Goal: Obtain resource: Download file/media

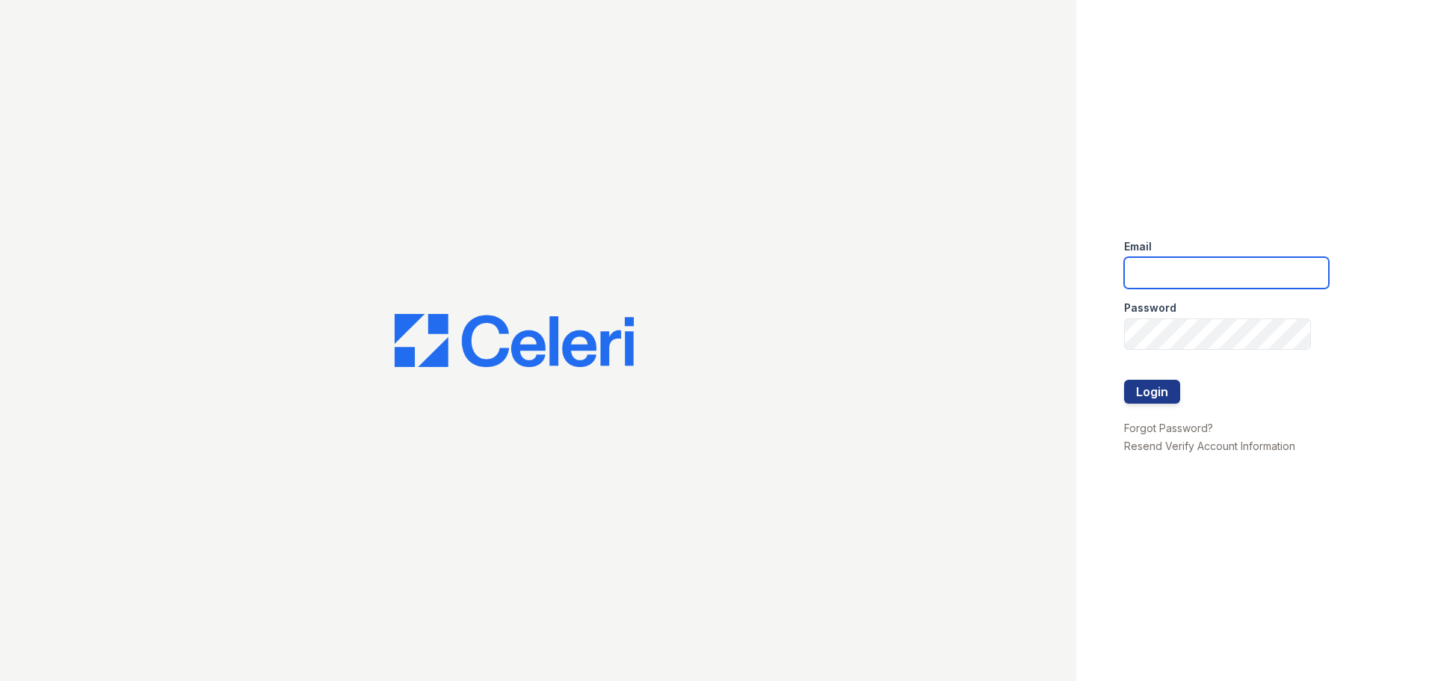
type input "[EMAIL_ADDRESS][DOMAIN_NAME]"
click at [1138, 389] on button "Login" at bounding box center [1152, 392] width 56 height 24
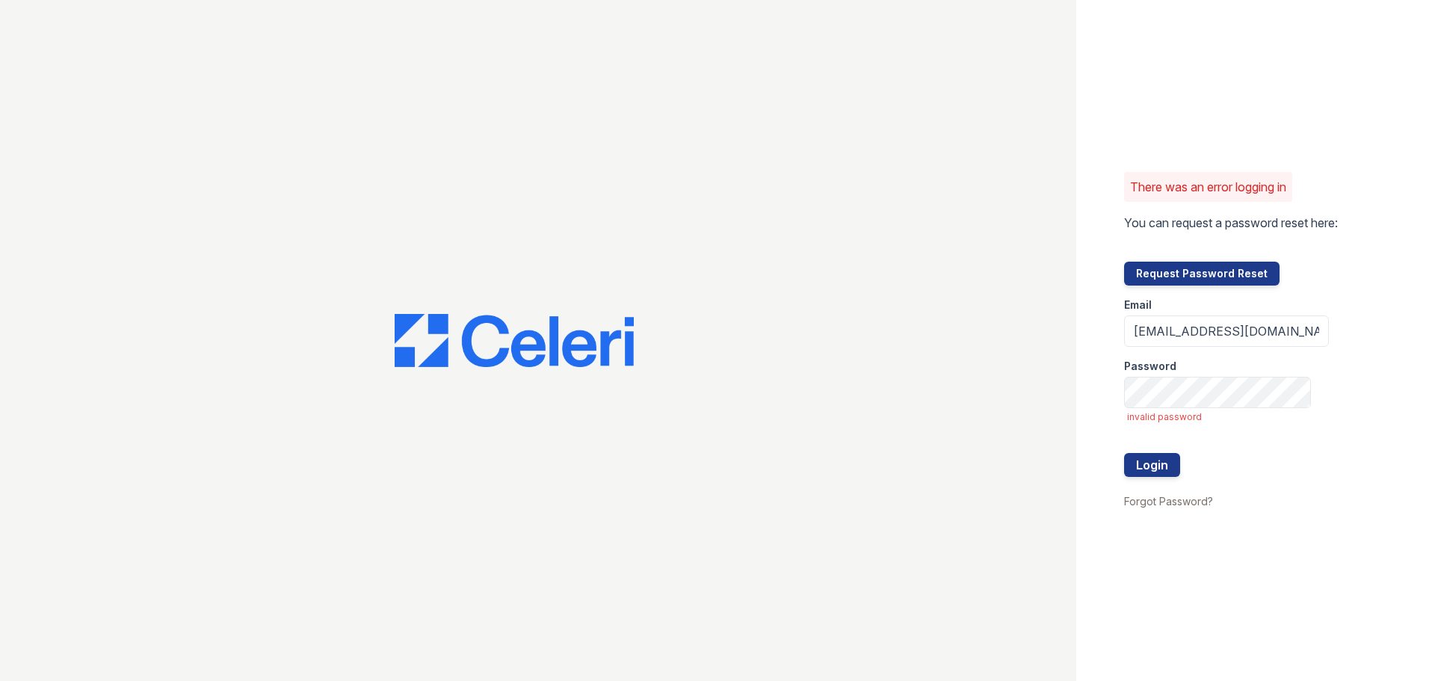
click at [1178, 274] on button "Request Password Reset" at bounding box center [1201, 274] width 155 height 24
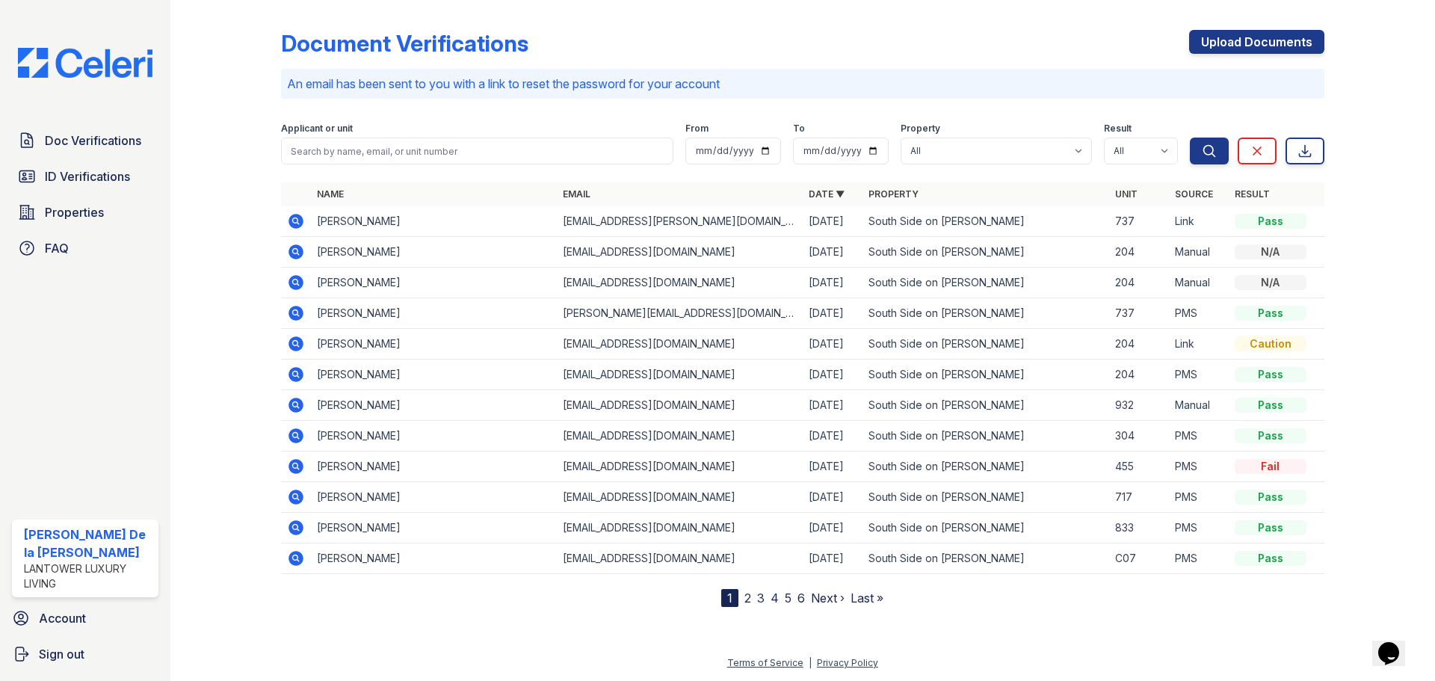
click at [295, 220] on icon at bounding box center [295, 220] width 4 height 4
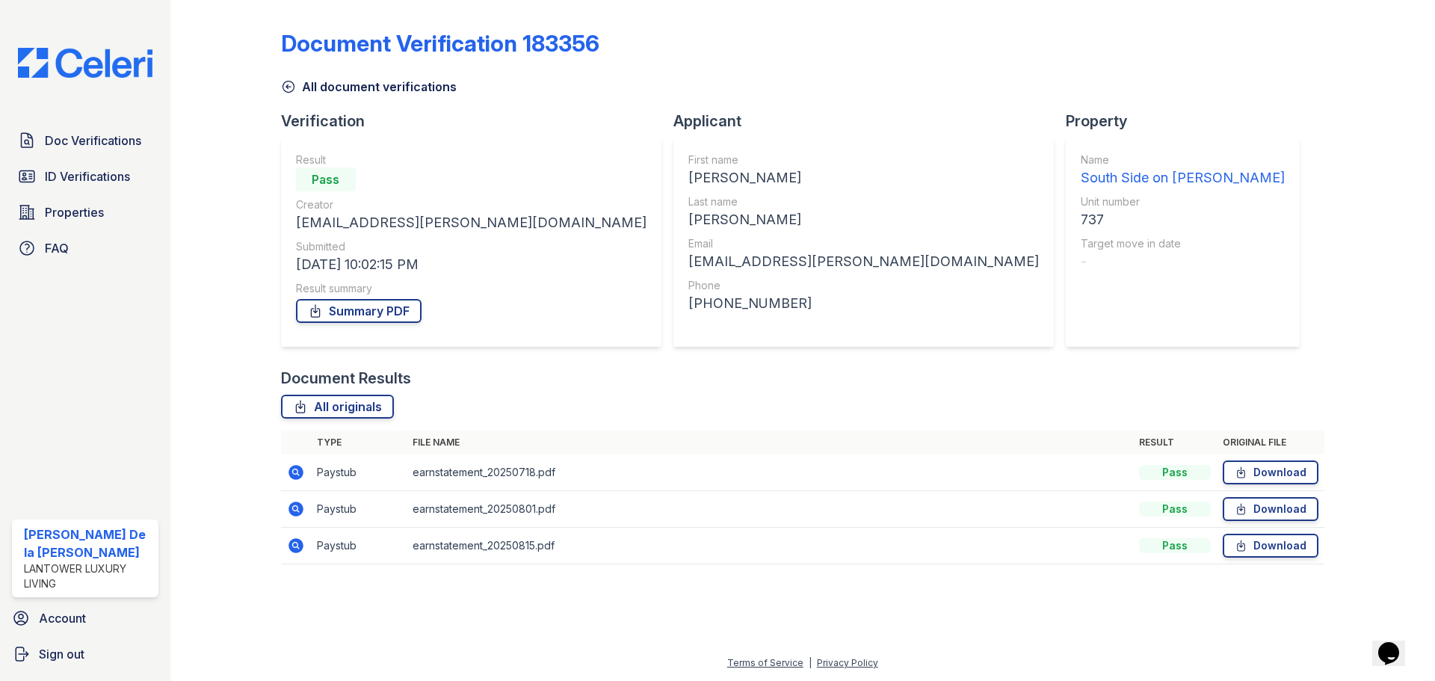
click at [87, 177] on span "ID Verifications" at bounding box center [87, 176] width 85 height 18
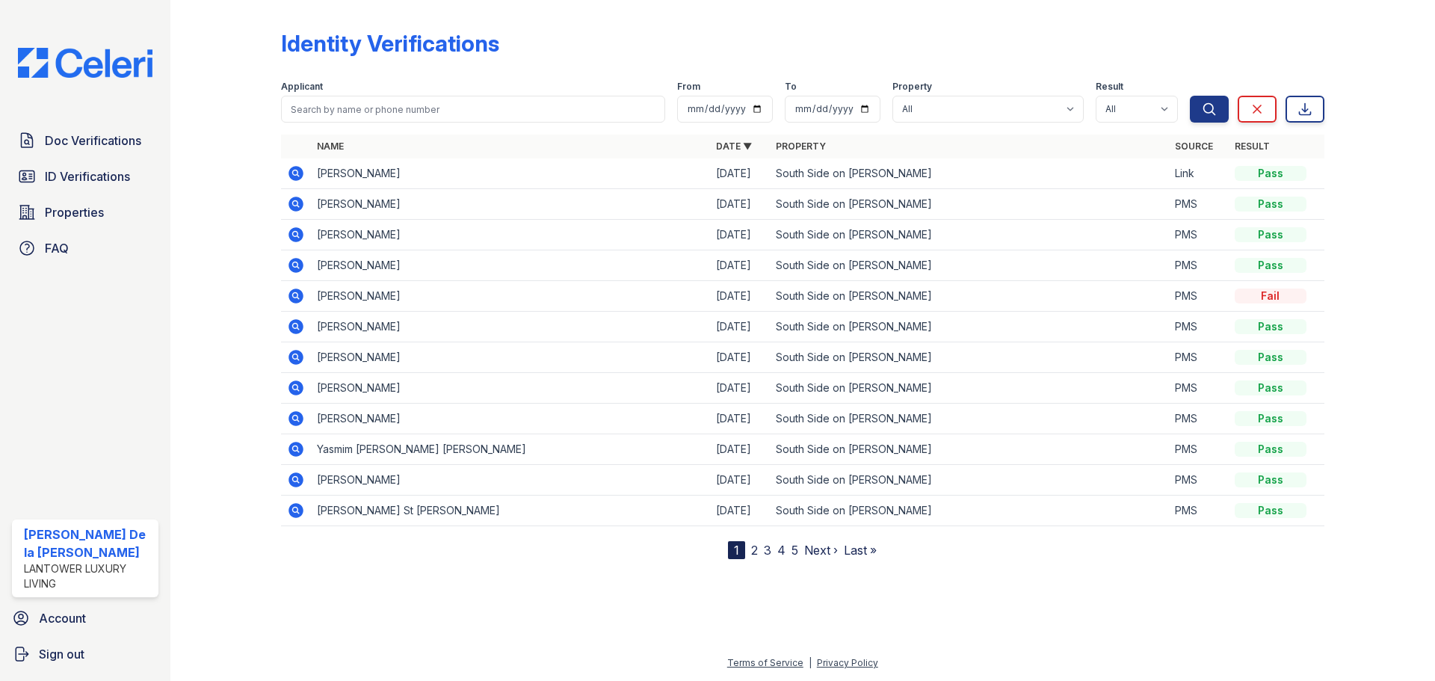
click at [114, 141] on span "Doc Verifications" at bounding box center [93, 141] width 96 height 18
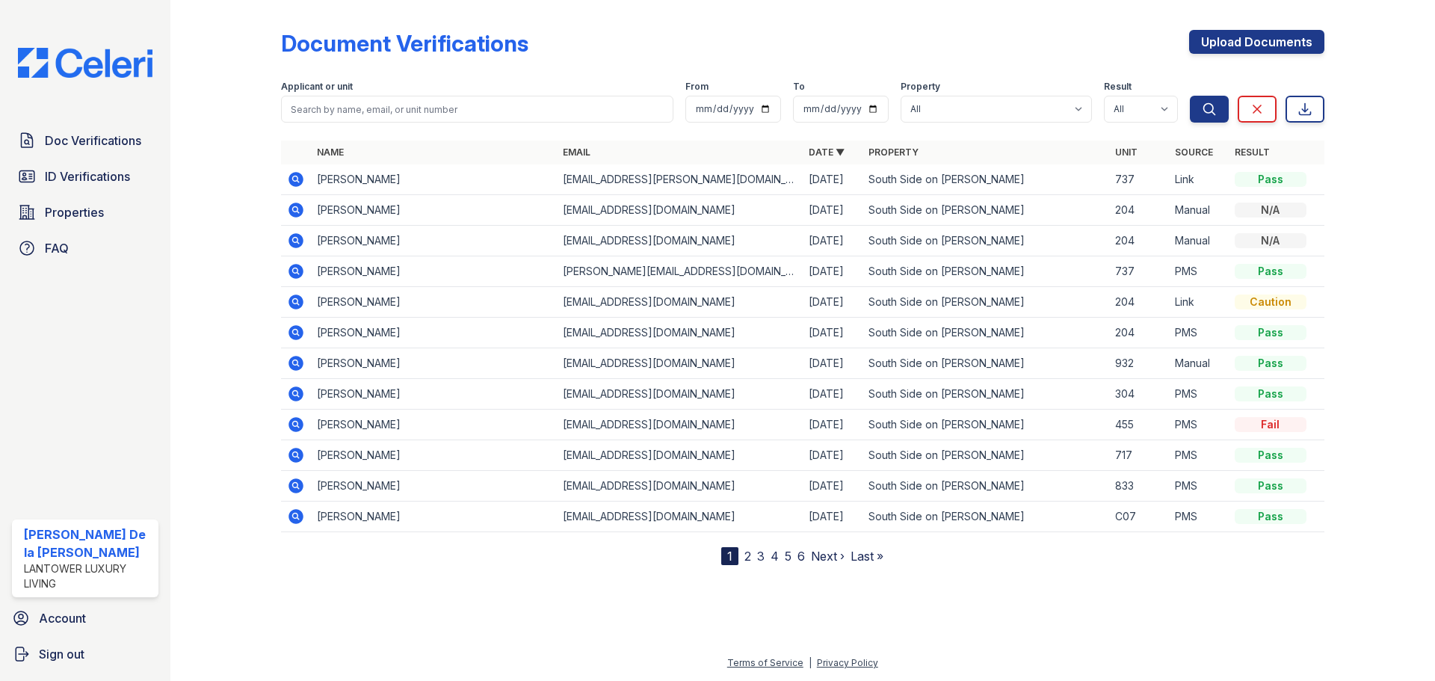
click at [337, 182] on td "Alejandro Brandt" at bounding box center [434, 179] width 246 height 31
click at [294, 180] on icon at bounding box center [296, 179] width 18 height 18
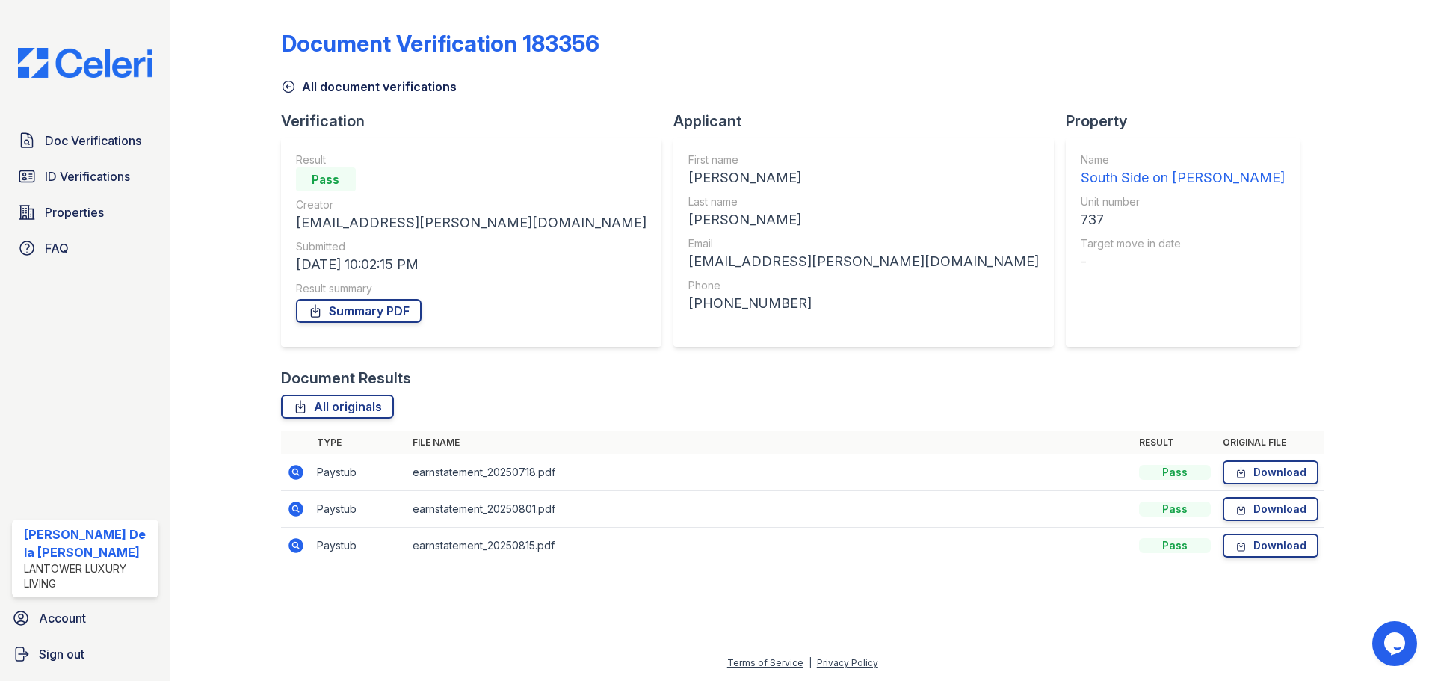
click at [1254, 469] on link "Download" at bounding box center [1271, 472] width 96 height 24
click at [1289, 513] on link "Download" at bounding box center [1271, 509] width 96 height 24
click at [1250, 545] on link "Download" at bounding box center [1271, 546] width 96 height 24
click at [58, 174] on span "ID Verifications" at bounding box center [87, 176] width 85 height 18
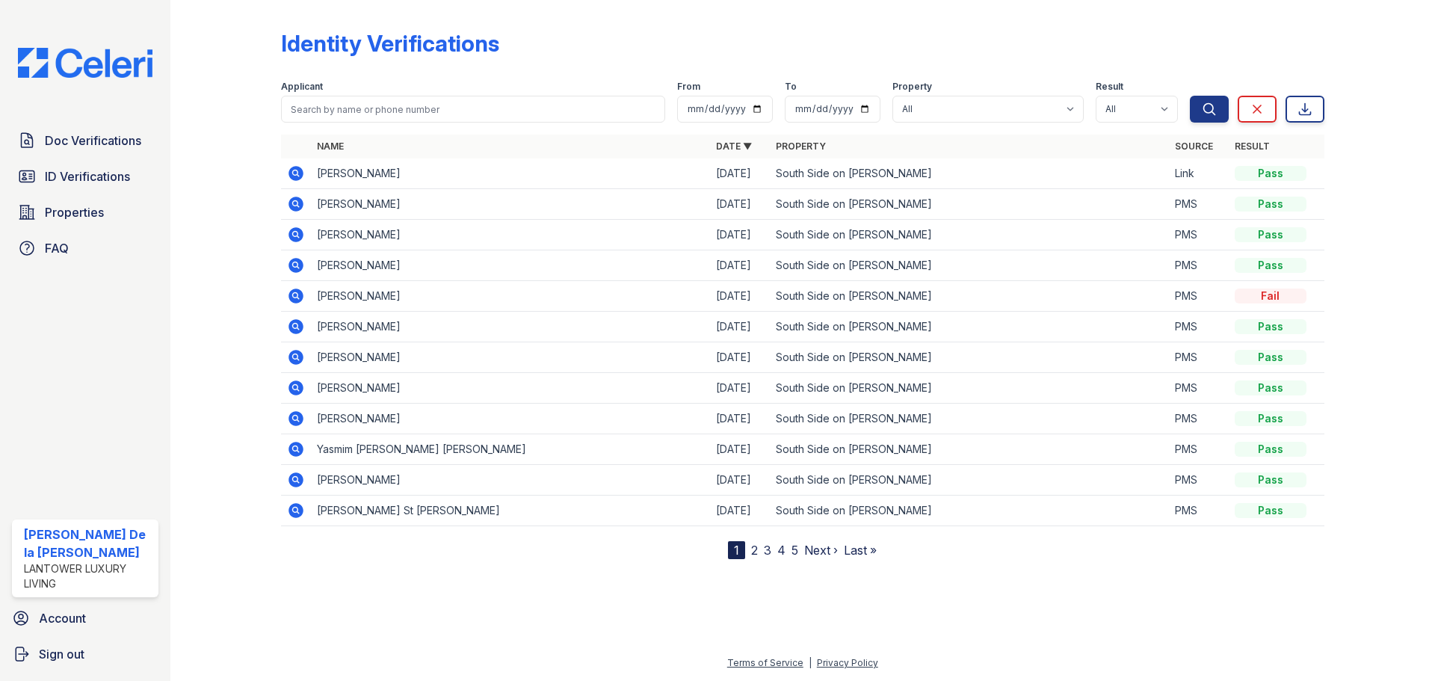
click at [292, 168] on icon at bounding box center [296, 173] width 15 height 15
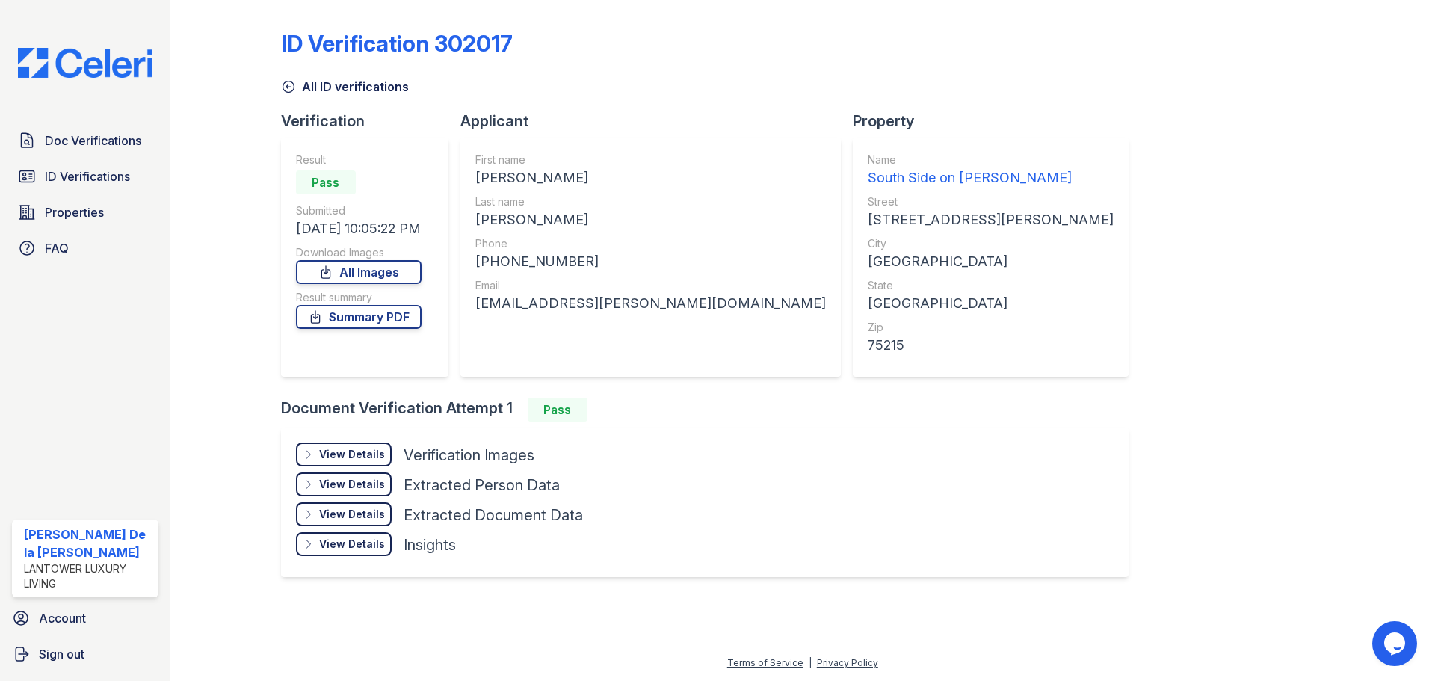
click at [350, 451] on div "View Details" at bounding box center [352, 454] width 66 height 15
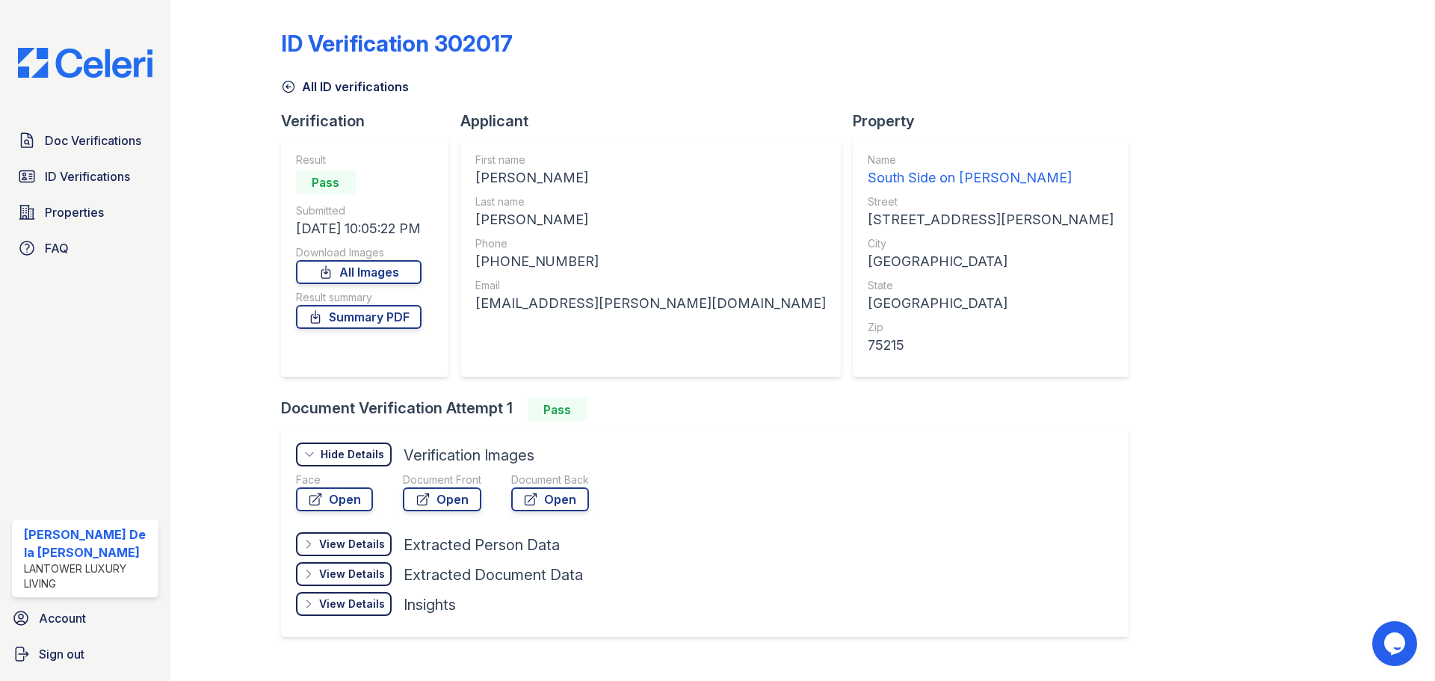
click at [452, 502] on link "Open" at bounding box center [442, 499] width 78 height 24
click at [65, 67] on img at bounding box center [85, 63] width 158 height 30
